Goal: Transaction & Acquisition: Book appointment/travel/reservation

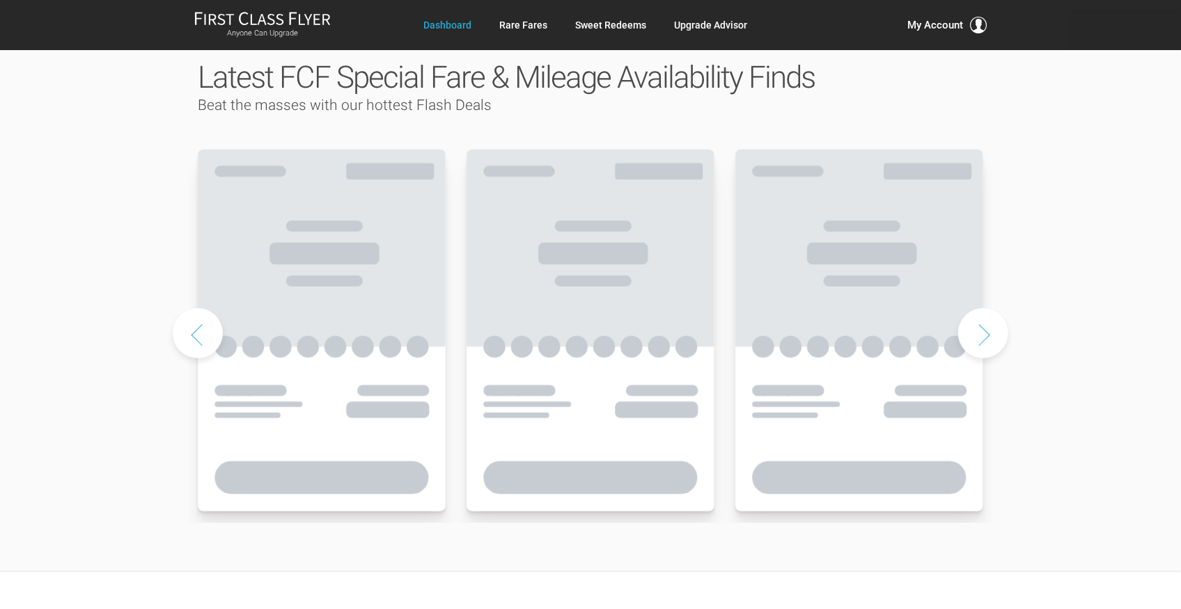
scroll to position [695, 0]
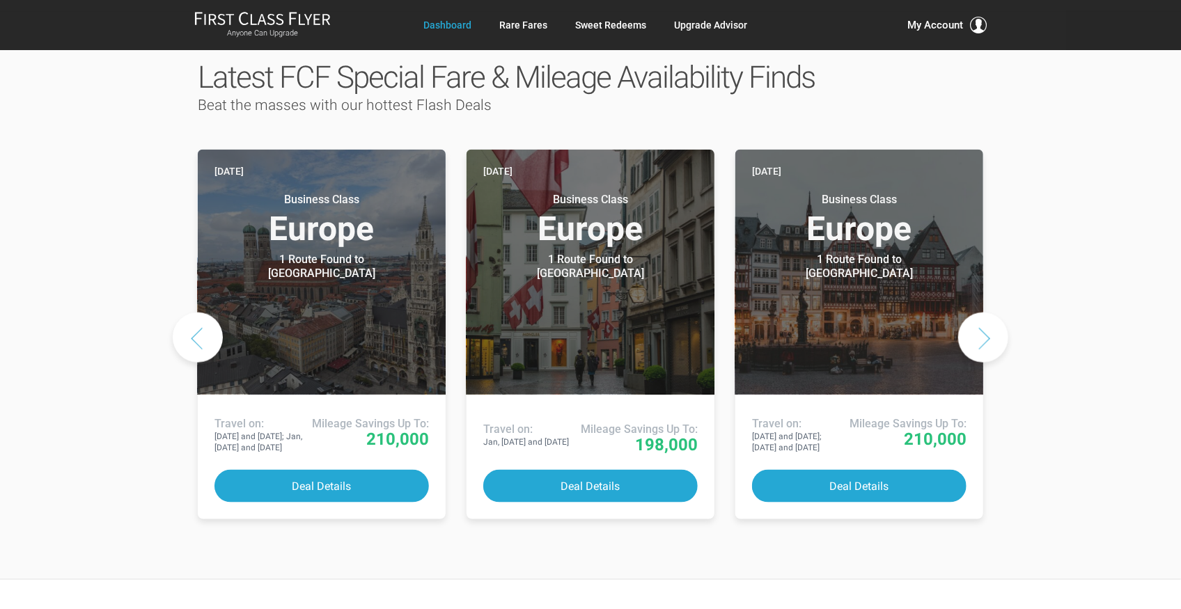
click at [1001, 313] on button "Next slide" at bounding box center [983, 338] width 50 height 50
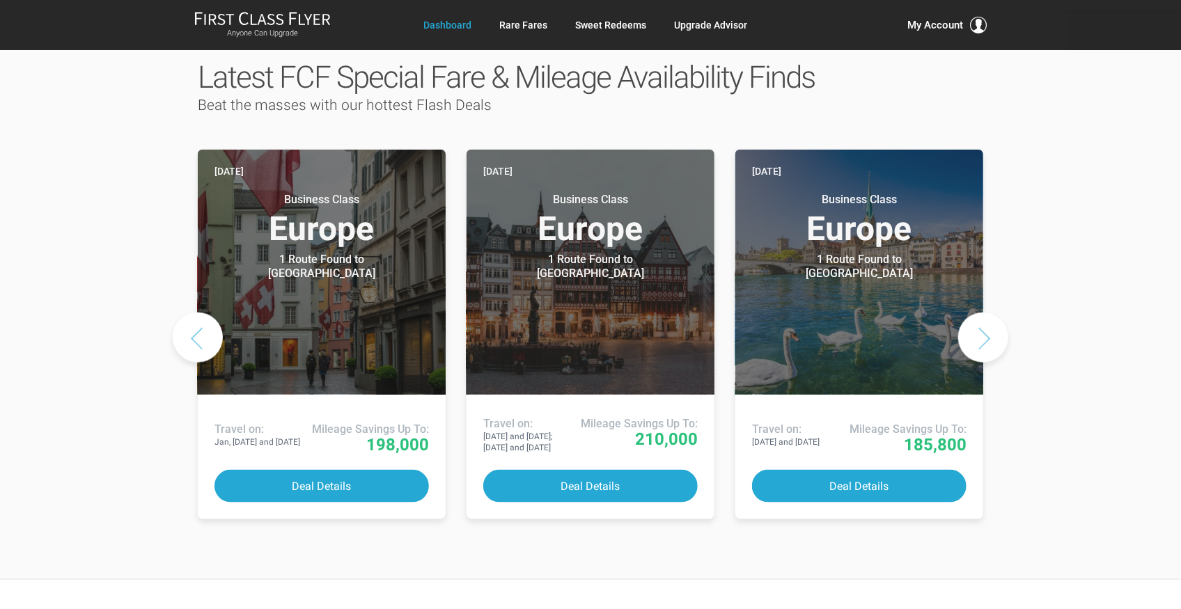
click at [1001, 313] on button "Next slide" at bounding box center [983, 338] width 50 height 50
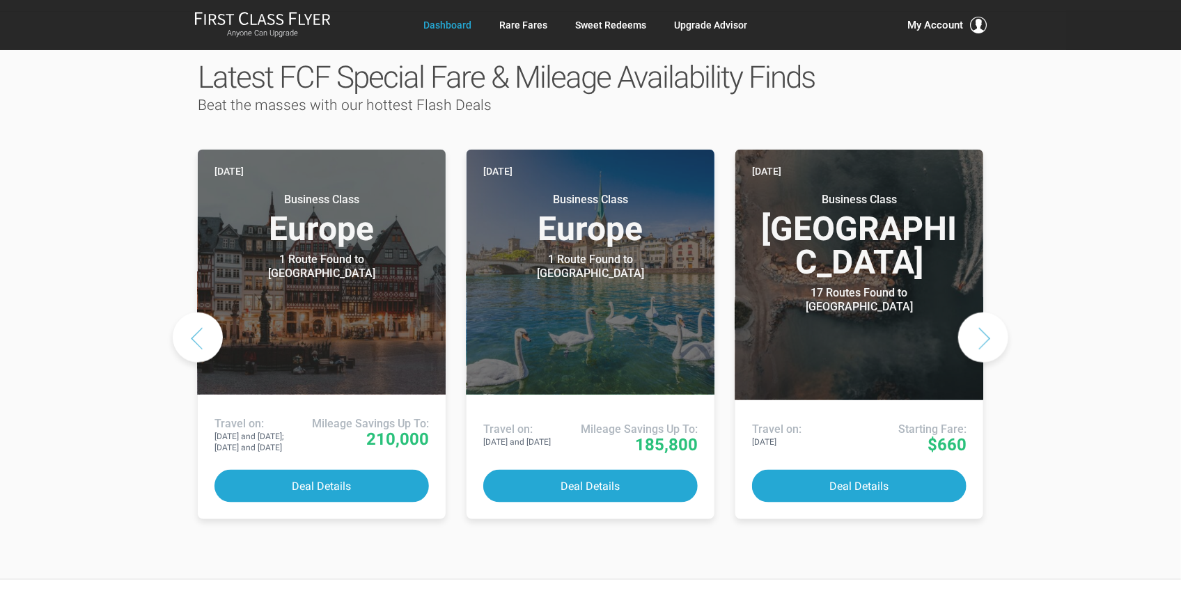
click at [1001, 313] on button "Next slide" at bounding box center [983, 338] width 50 height 50
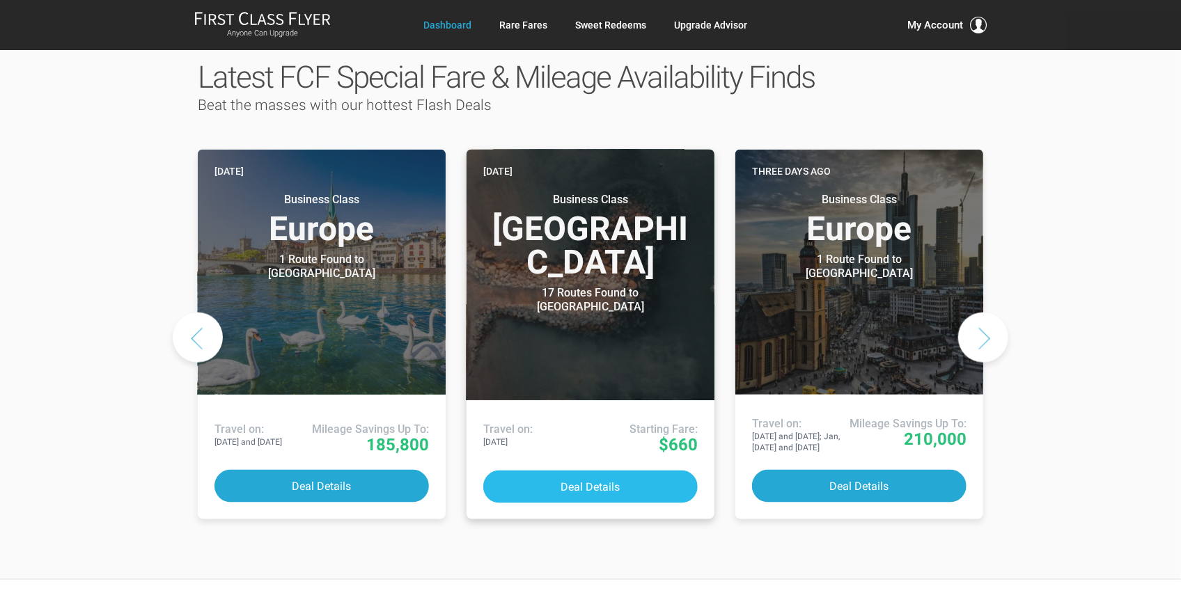
click at [599, 471] on button "Deal Details" at bounding box center [590, 487] width 214 height 33
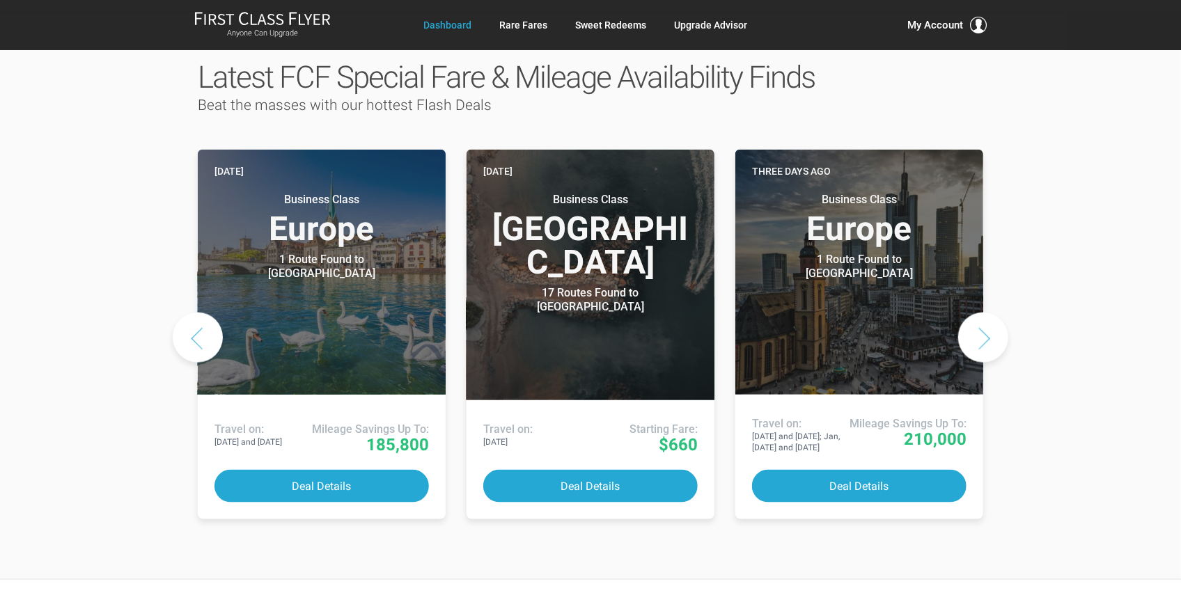
click at [969, 313] on button "Next slide" at bounding box center [983, 338] width 50 height 50
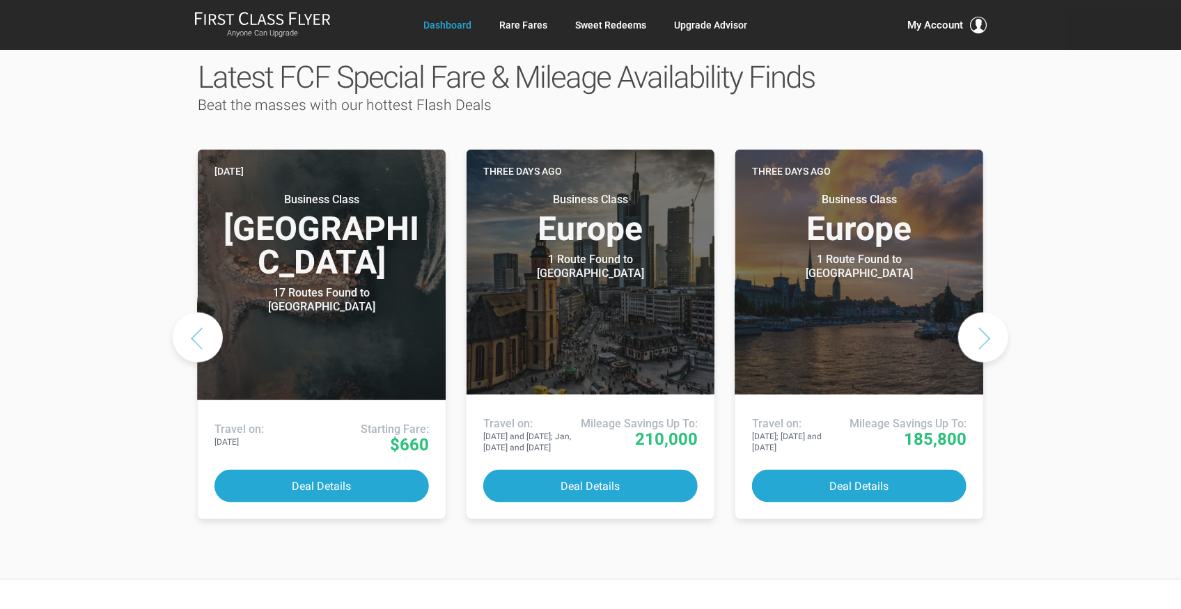
click at [969, 313] on button "Next slide" at bounding box center [983, 338] width 50 height 50
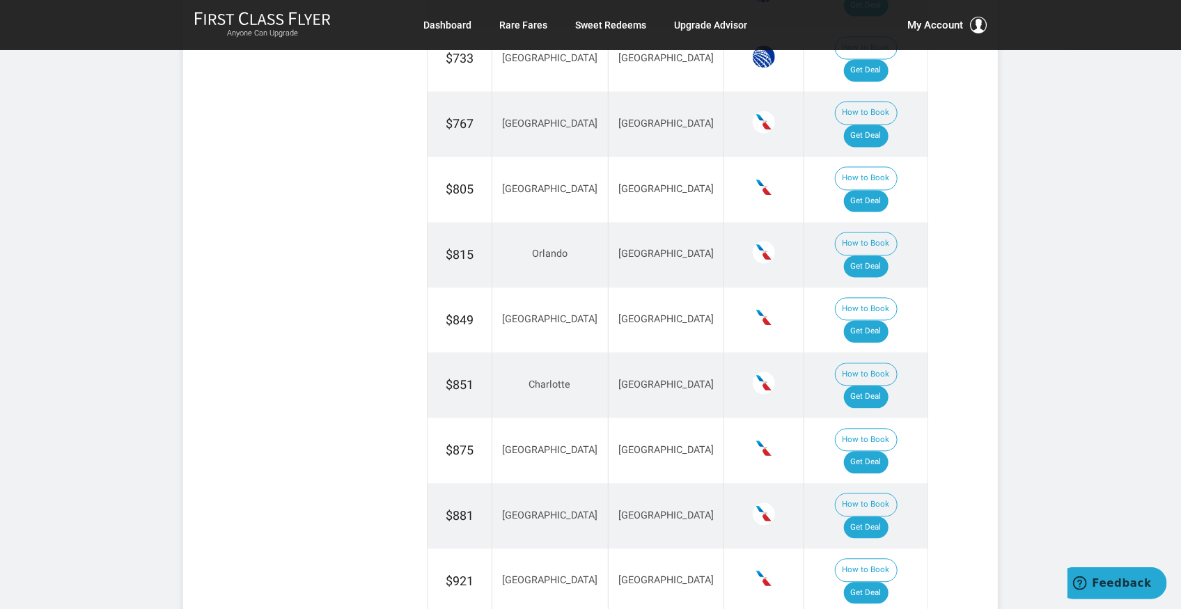
scroll to position [1299, 0]
